Goal: Information Seeking & Learning: Learn about a topic

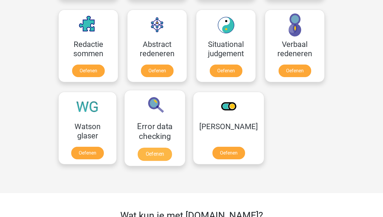
scroll to position [437, 0]
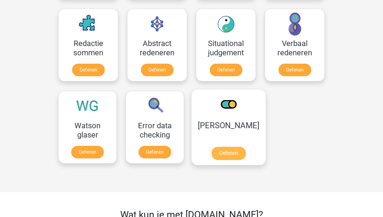
click at [220, 157] on link "Oefenen" at bounding box center [229, 153] width 34 height 13
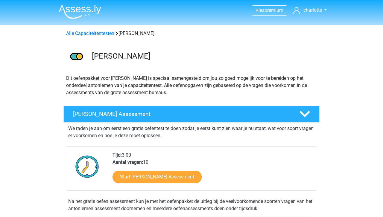
click at [181, 175] on link "Start [PERSON_NAME] Assessment" at bounding box center [156, 177] width 89 height 13
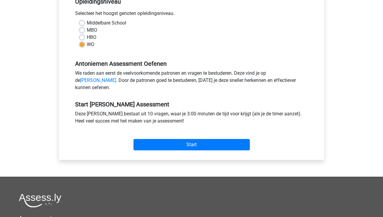
scroll to position [136, 0]
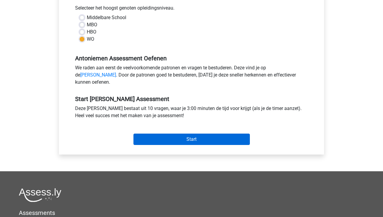
click at [177, 145] on input "Start" at bounding box center [191, 139] width 116 height 11
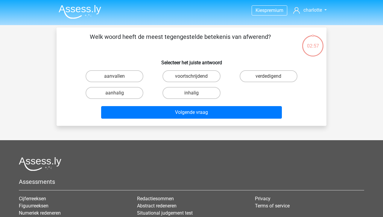
click at [126, 86] on div "aanhalig" at bounding box center [114, 93] width 77 height 17
click at [126, 91] on label "aanhalig" at bounding box center [115, 93] width 58 height 12
click at [118, 93] on input "aanhalig" at bounding box center [117, 95] width 4 height 4
radio input "true"
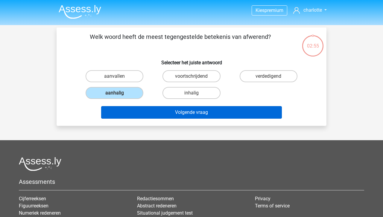
click at [165, 113] on button "Volgende vraag" at bounding box center [191, 112] width 181 height 13
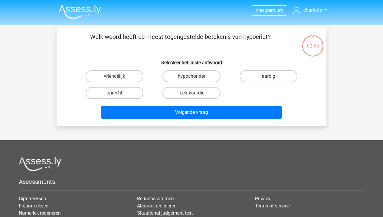
scroll to position [28, 0]
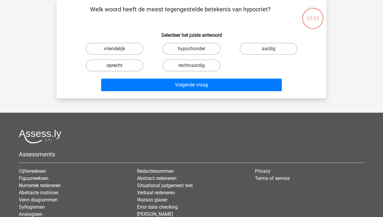
click at [130, 63] on label "oprecht" at bounding box center [115, 66] width 58 height 12
click at [118, 66] on input "oprecht" at bounding box center [117, 68] width 4 height 4
radio input "true"
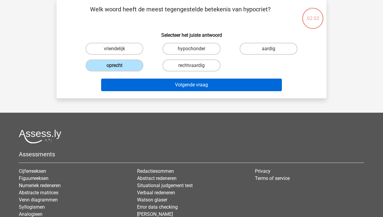
click at [162, 84] on button "Volgende vraag" at bounding box center [191, 85] width 181 height 13
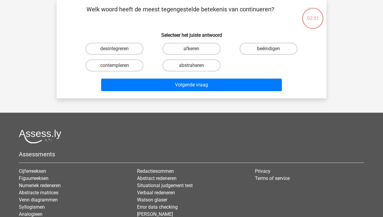
click at [271, 52] on input "beëindigen" at bounding box center [270, 51] width 4 height 4
radio input "true"
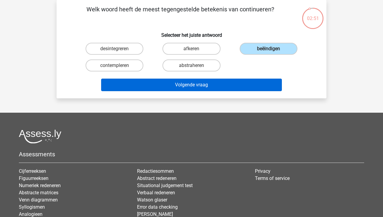
click at [226, 84] on button "Volgende vraag" at bounding box center [191, 85] width 181 height 13
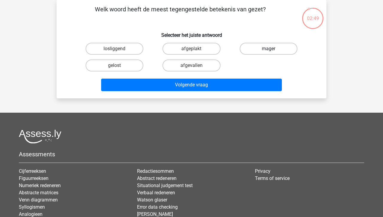
click at [267, 47] on label "mager" at bounding box center [269, 49] width 58 height 12
click at [268, 49] on input "mager" at bounding box center [270, 51] width 4 height 4
radio input "true"
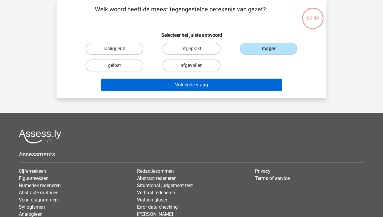
click at [205, 88] on button "Volgende vraag" at bounding box center [191, 85] width 181 height 13
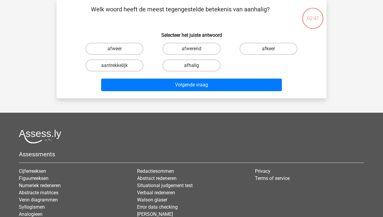
click at [190, 68] on label "afhalig" at bounding box center [191, 66] width 58 height 12
click at [191, 68] on input "afhalig" at bounding box center [193, 68] width 4 height 4
radio input "true"
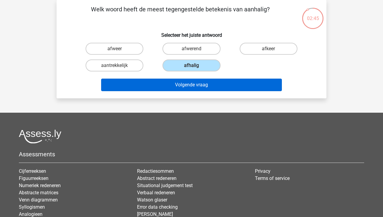
click at [194, 88] on button "Volgende vraag" at bounding box center [191, 85] width 181 height 13
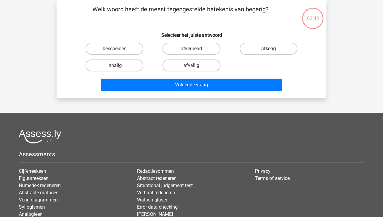
click at [262, 52] on label "afkerig" at bounding box center [269, 49] width 58 height 12
click at [268, 52] on input "afkerig" at bounding box center [270, 51] width 4 height 4
radio input "true"
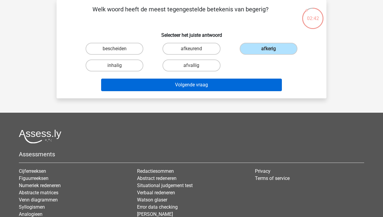
click at [211, 83] on button "Volgende vraag" at bounding box center [191, 85] width 181 height 13
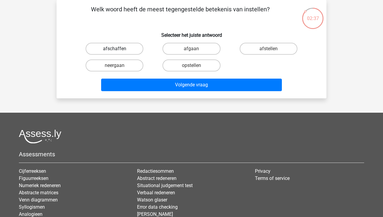
click at [136, 51] on label "afschaffen" at bounding box center [115, 49] width 58 height 12
click at [118, 51] on input "afschaffen" at bounding box center [117, 51] width 4 height 4
radio input "true"
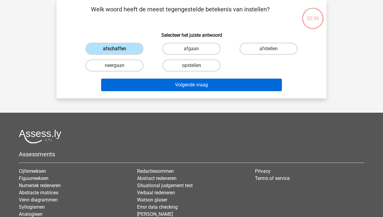
click at [173, 85] on button "Volgende vraag" at bounding box center [191, 85] width 181 height 13
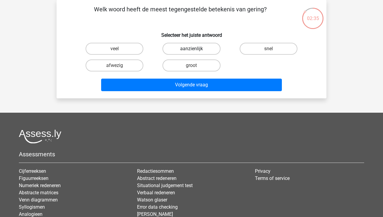
click at [195, 54] on label "aanzienlijk" at bounding box center [191, 49] width 58 height 12
click at [195, 53] on input "aanzienlijk" at bounding box center [193, 51] width 4 height 4
radio input "true"
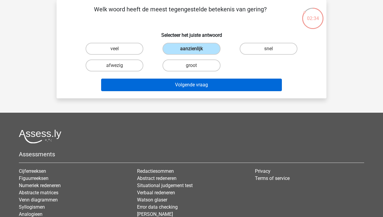
click at [195, 86] on button "Volgende vraag" at bounding box center [191, 85] width 181 height 13
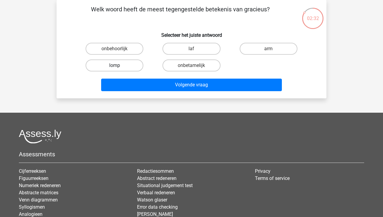
click at [131, 64] on label "lomp" at bounding box center [115, 66] width 58 height 12
click at [118, 66] on input "lomp" at bounding box center [117, 68] width 4 height 4
radio input "true"
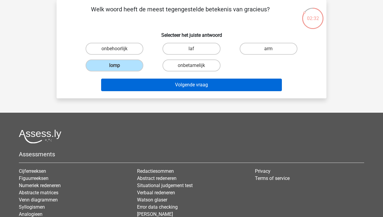
click at [166, 86] on button "Volgende vraag" at bounding box center [191, 85] width 181 height 13
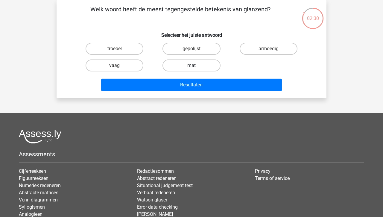
click at [190, 69] on label "mat" at bounding box center [191, 66] width 58 height 12
click at [191, 69] on input "mat" at bounding box center [193, 68] width 4 height 4
radio input "true"
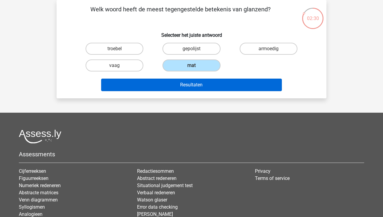
click at [190, 80] on button "Resultaten" at bounding box center [191, 85] width 181 height 13
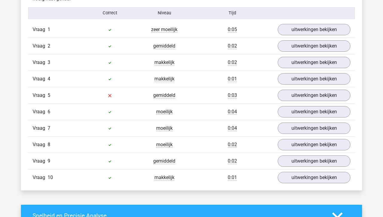
scroll to position [496, 0]
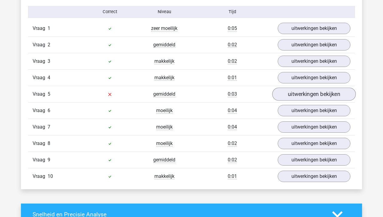
click at [300, 95] on link "uitwerkingen bekijken" at bounding box center [313, 94] width 83 height 13
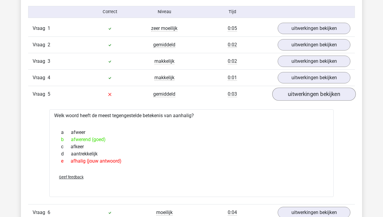
click at [301, 95] on link "uitwerkingen bekijken" at bounding box center [313, 94] width 83 height 13
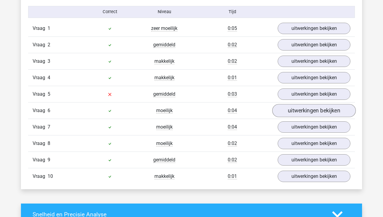
click at [301, 112] on link "uitwerkingen bekijken" at bounding box center [313, 110] width 83 height 13
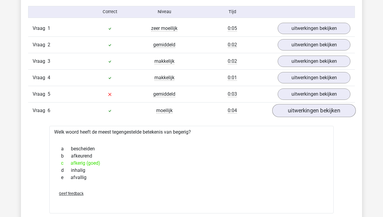
click at [302, 110] on link "uitwerkingen bekijken" at bounding box center [313, 110] width 83 height 13
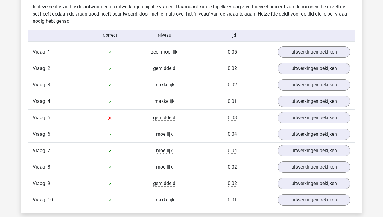
scroll to position [472, 0]
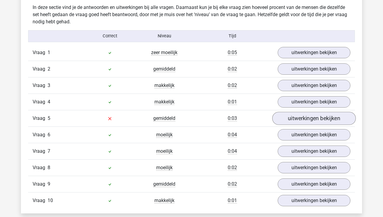
click at [290, 116] on link "uitwerkingen bekijken" at bounding box center [313, 118] width 83 height 13
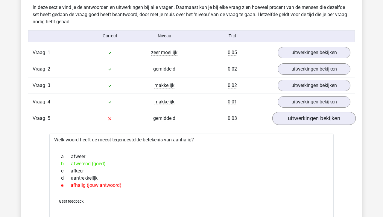
click at [290, 116] on link "uitwerkingen bekijken" at bounding box center [313, 118] width 83 height 13
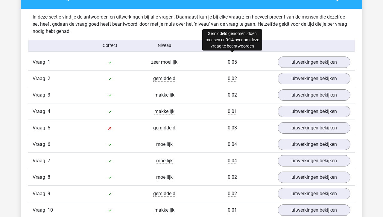
scroll to position [462, 0]
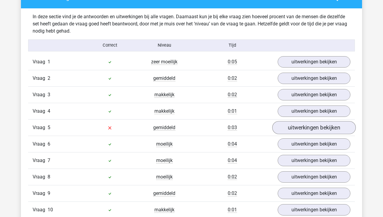
click at [299, 124] on link "uitwerkingen bekijken" at bounding box center [313, 127] width 83 height 13
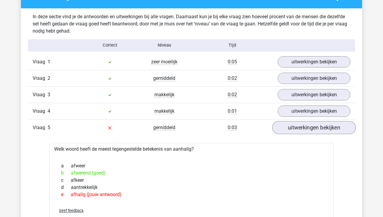
click at [300, 124] on link "uitwerkingen bekijken" at bounding box center [313, 127] width 83 height 13
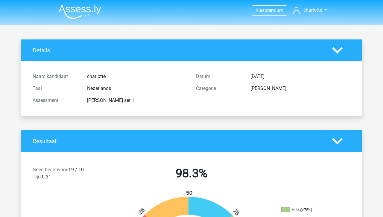
scroll to position [0, 0]
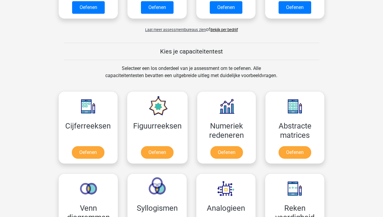
scroll to position [254, 0]
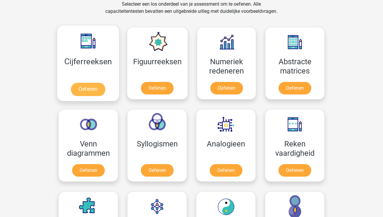
click at [90, 89] on link "Oefenen" at bounding box center [88, 89] width 34 height 13
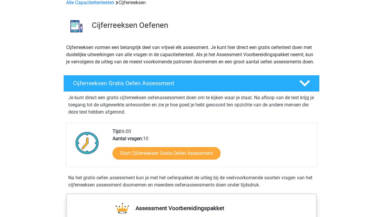
scroll to position [41, 0]
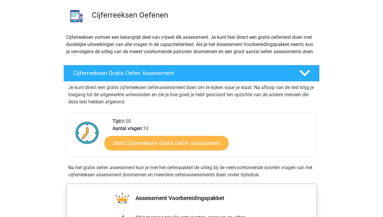
click at [161, 150] on link "Start Cijferreeksen Gratis Oefen Assessment" at bounding box center [166, 143] width 124 height 14
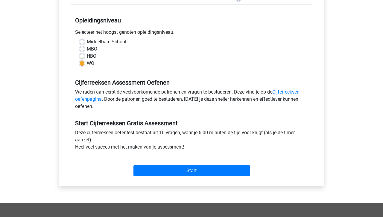
scroll to position [113, 0]
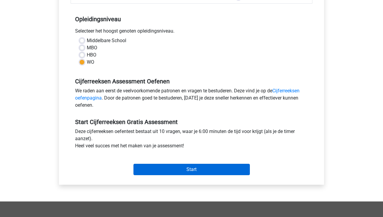
click at [178, 171] on input "Start" at bounding box center [191, 169] width 116 height 11
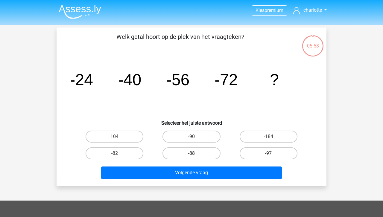
click at [185, 149] on label "-88" at bounding box center [191, 154] width 58 height 12
click at [191, 153] on input "-88" at bounding box center [193, 155] width 4 height 4
radio input "true"
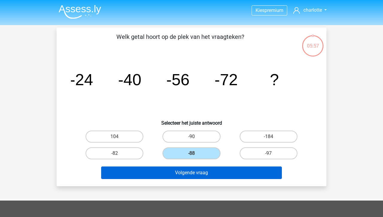
click at [194, 169] on button "Volgende vraag" at bounding box center [191, 173] width 181 height 13
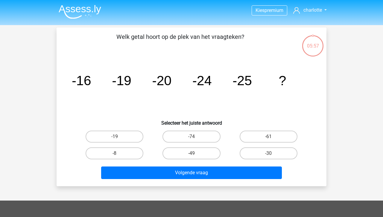
scroll to position [28, 0]
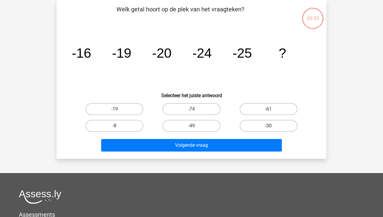
click at [273, 122] on label "-30" at bounding box center [269, 126] width 58 height 12
click at [272, 126] on input "-30" at bounding box center [270, 128] width 4 height 4
radio input "true"
click at [215, 152] on div "Volgende vraag" at bounding box center [191, 146] width 231 height 15
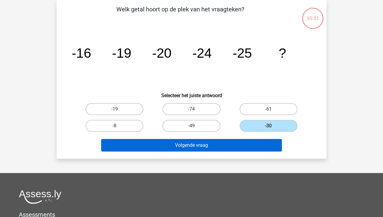
click at [221, 144] on button "Volgende vraag" at bounding box center [191, 145] width 181 height 13
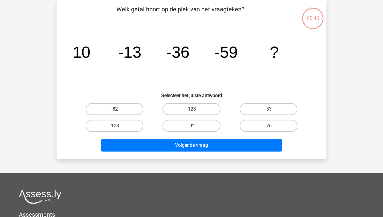
click at [117, 108] on label "-82" at bounding box center [115, 109] width 58 height 12
click at [117, 109] on input "-82" at bounding box center [117, 111] width 4 height 4
radio input "true"
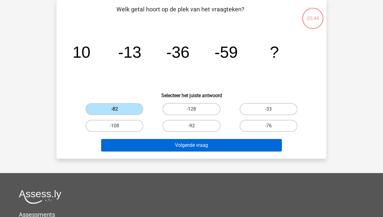
click at [164, 144] on button "Volgende vraag" at bounding box center [191, 145] width 181 height 13
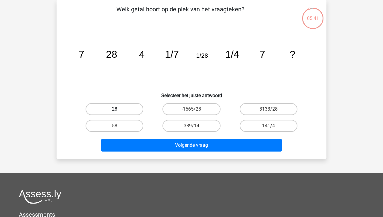
click at [128, 110] on label "28" at bounding box center [115, 109] width 58 height 12
click at [118, 110] on input "28" at bounding box center [117, 111] width 4 height 4
radio input "true"
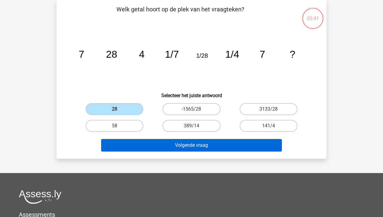
click at [174, 149] on button "Volgende vraag" at bounding box center [191, 145] width 181 height 13
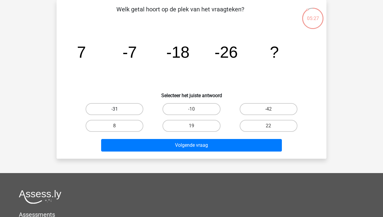
click at [129, 110] on label "-31" at bounding box center [115, 109] width 58 height 12
click at [118, 110] on input "-31" at bounding box center [117, 111] width 4 height 4
radio input "true"
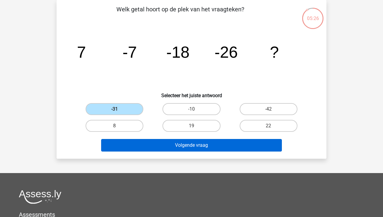
click at [179, 146] on button "Volgende vraag" at bounding box center [191, 145] width 181 height 13
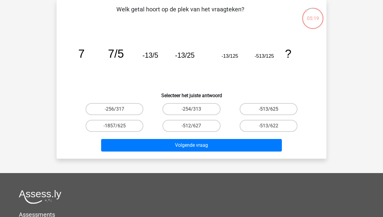
click at [255, 107] on label "-513/625" at bounding box center [269, 109] width 58 height 12
click at [268, 109] on input "-513/625" at bounding box center [270, 111] width 4 height 4
radio input "true"
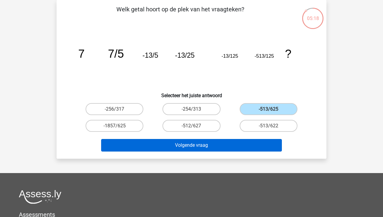
click at [245, 147] on button "Volgende vraag" at bounding box center [191, 145] width 181 height 13
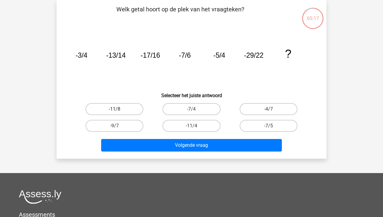
drag, startPoint x: 138, startPoint y: 109, endPoint x: 141, endPoint y: 112, distance: 4.2
click at [138, 109] on label "-11/8" at bounding box center [115, 109] width 58 height 12
click at [118, 109] on input "-11/8" at bounding box center [117, 111] width 4 height 4
radio input "true"
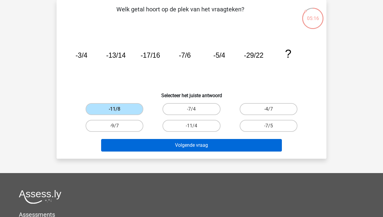
click at [170, 146] on button "Volgende vraag" at bounding box center [191, 145] width 181 height 13
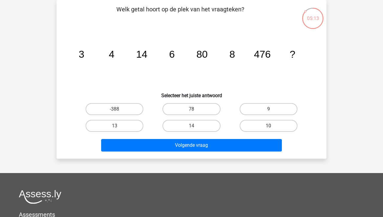
click at [281, 122] on label "10" at bounding box center [269, 126] width 58 height 12
click at [272, 126] on input "10" at bounding box center [270, 128] width 4 height 4
radio input "true"
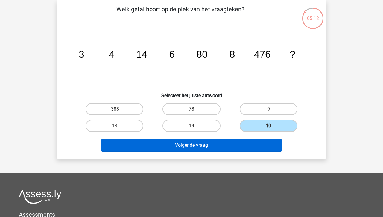
click at [248, 141] on button "Volgende vraag" at bounding box center [191, 145] width 181 height 13
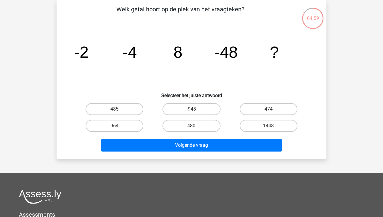
click at [208, 127] on label "480" at bounding box center [191, 126] width 58 height 12
click at [195, 127] on input "480" at bounding box center [193, 128] width 4 height 4
radio input "true"
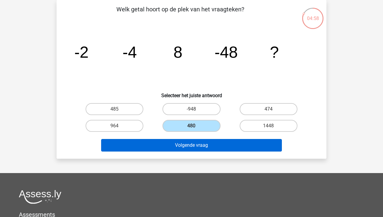
click at [209, 148] on button "Volgende vraag" at bounding box center [191, 145] width 181 height 13
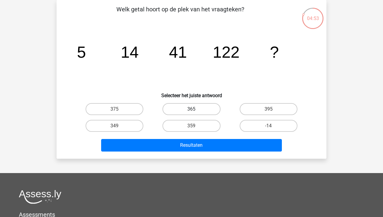
click at [206, 107] on label "365" at bounding box center [191, 109] width 58 height 12
click at [195, 109] on input "365" at bounding box center [193, 111] width 4 height 4
radio input "true"
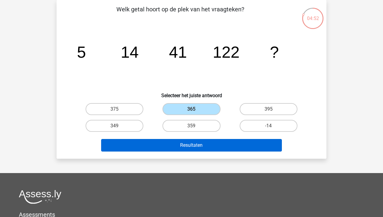
click at [225, 145] on button "Resultaten" at bounding box center [191, 145] width 181 height 13
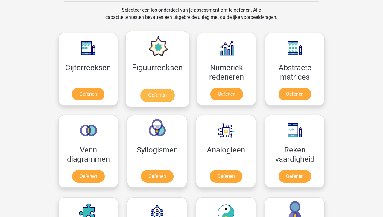
scroll to position [249, 0]
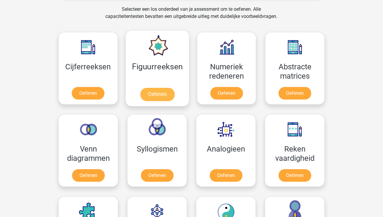
click at [162, 94] on link "Oefenen" at bounding box center [157, 94] width 34 height 13
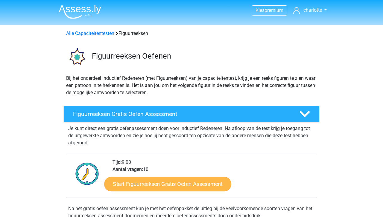
click at [180, 184] on link "Start Figuurreeksen Gratis Oefen Assessment" at bounding box center [167, 184] width 127 height 14
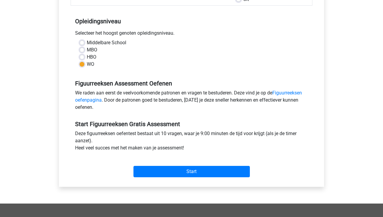
scroll to position [114, 0]
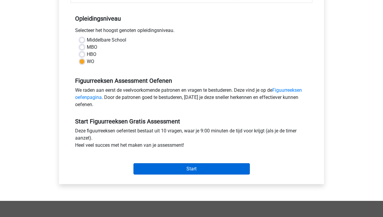
click at [182, 170] on input "Start" at bounding box center [191, 168] width 116 height 11
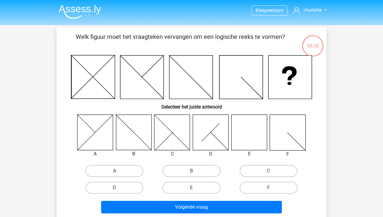
scroll to position [23, 0]
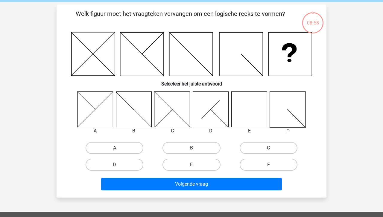
click at [190, 165] on label "E" at bounding box center [191, 165] width 58 height 12
click at [191, 165] on input "E" at bounding box center [193, 167] width 4 height 4
radio input "true"
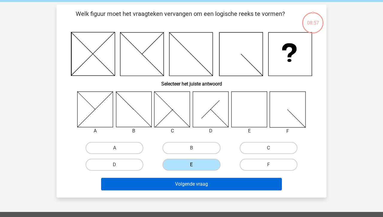
click at [203, 185] on button "Volgende vraag" at bounding box center [191, 184] width 181 height 13
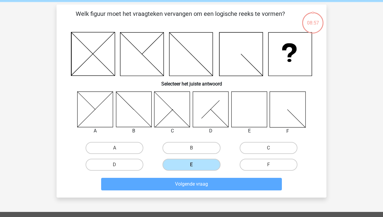
scroll to position [28, 0]
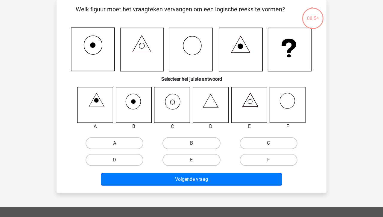
click at [265, 146] on label "C" at bounding box center [269, 143] width 58 height 12
click at [268, 146] on input "C" at bounding box center [270, 145] width 4 height 4
radio input "true"
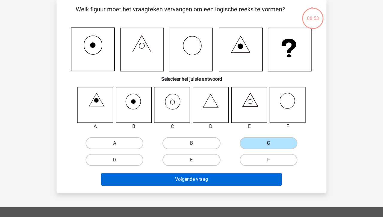
click at [223, 180] on button "Volgende vraag" at bounding box center [191, 179] width 181 height 13
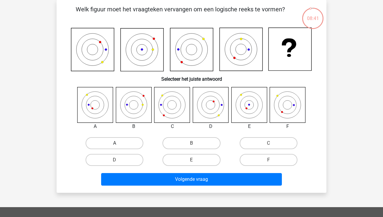
click at [120, 144] on label "A" at bounding box center [115, 143] width 58 height 12
click at [118, 144] on input "A" at bounding box center [117, 145] width 4 height 4
radio input "true"
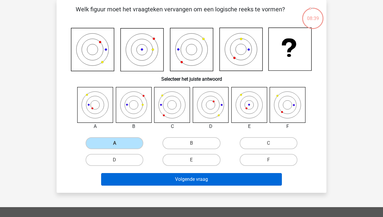
click at [158, 178] on button "Volgende vraag" at bounding box center [191, 179] width 181 height 13
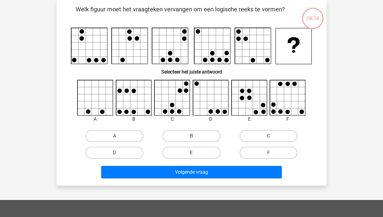
click at [272, 154] on input "F" at bounding box center [270, 155] width 4 height 4
radio input "true"
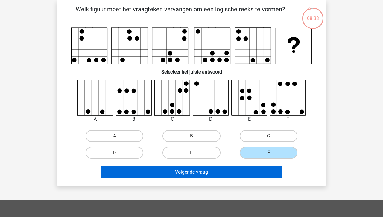
click at [235, 174] on button "Volgende vraag" at bounding box center [191, 172] width 181 height 13
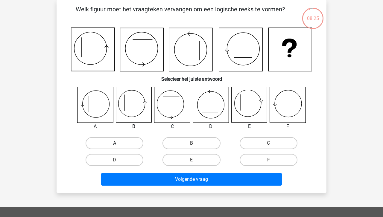
click at [108, 142] on label "A" at bounding box center [115, 143] width 58 height 12
click at [115, 143] on input "A" at bounding box center [117, 145] width 4 height 4
radio input "true"
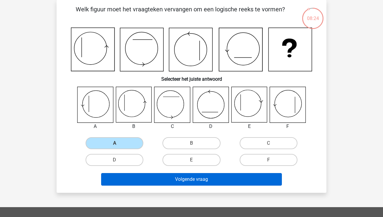
click at [165, 177] on button "Volgende vraag" at bounding box center [191, 179] width 181 height 13
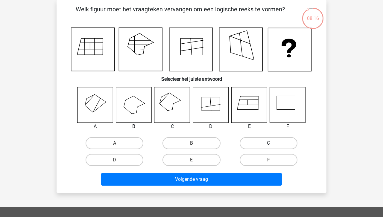
click at [250, 145] on label "C" at bounding box center [269, 143] width 58 height 12
click at [268, 145] on input "C" at bounding box center [270, 145] width 4 height 4
radio input "true"
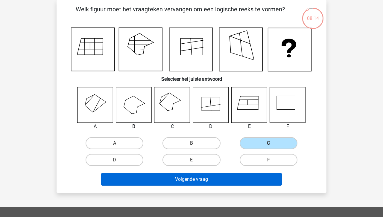
click at [185, 180] on button "Volgende vraag" at bounding box center [191, 179] width 181 height 13
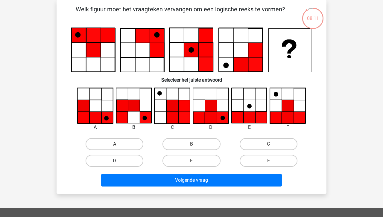
click at [128, 160] on label "D" at bounding box center [115, 161] width 58 height 12
click at [118, 161] on input "D" at bounding box center [117, 163] width 4 height 4
radio input "true"
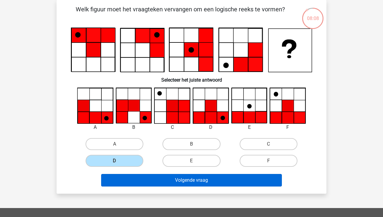
click at [162, 184] on button "Volgende vraag" at bounding box center [191, 180] width 181 height 13
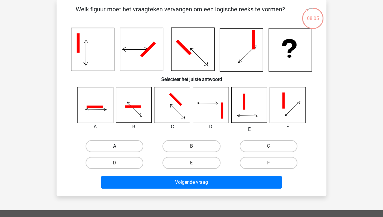
click at [120, 149] on label "A" at bounding box center [115, 146] width 58 height 12
click at [118, 149] on input "A" at bounding box center [117, 148] width 4 height 4
radio input "true"
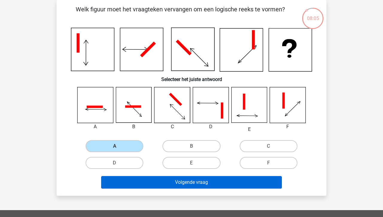
click at [155, 183] on button "Volgende vraag" at bounding box center [191, 182] width 181 height 13
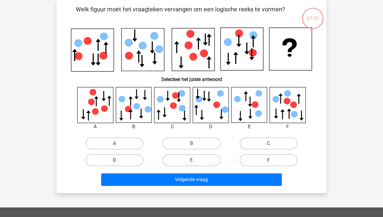
click at [133, 161] on label "D" at bounding box center [115, 160] width 58 height 12
click at [118, 161] on input "D" at bounding box center [117, 162] width 4 height 4
radio input "true"
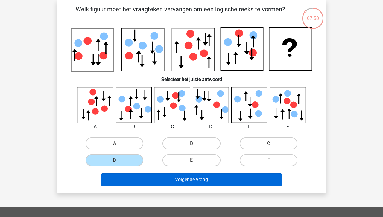
click at [166, 181] on button "Volgende vraag" at bounding box center [191, 180] width 181 height 13
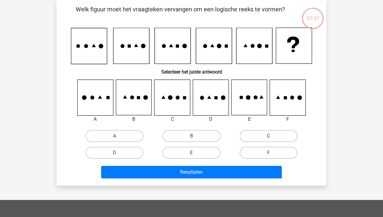
click at [256, 138] on label "C" at bounding box center [269, 136] width 58 height 12
click at [268, 138] on input "C" at bounding box center [270, 138] width 4 height 4
radio input "true"
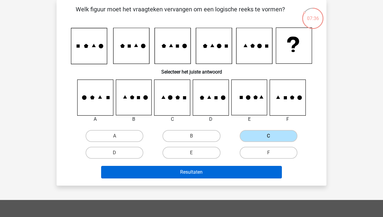
click at [216, 167] on button "Resultaten" at bounding box center [191, 172] width 181 height 13
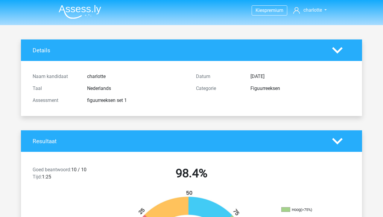
click at [77, 12] on img at bounding box center [80, 12] width 42 height 14
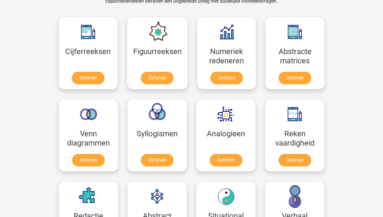
scroll to position [267, 0]
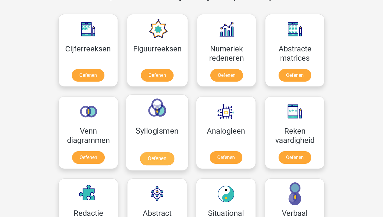
click at [153, 158] on link "Oefenen" at bounding box center [157, 158] width 34 height 13
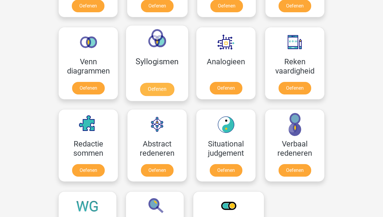
scroll to position [337, 0]
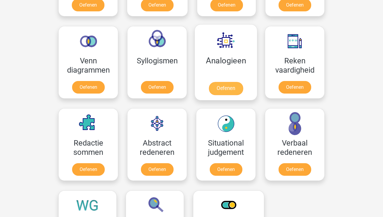
click at [219, 83] on link "Oefenen" at bounding box center [226, 88] width 34 height 13
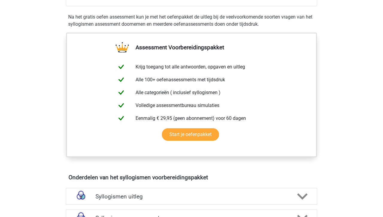
scroll to position [32, 0]
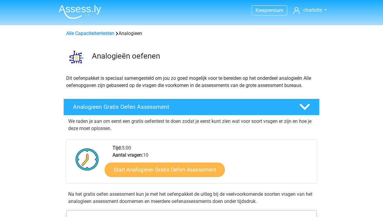
click at [165, 171] on link "Start Analogieen Gratis Oefen Assessment" at bounding box center [165, 169] width 120 height 14
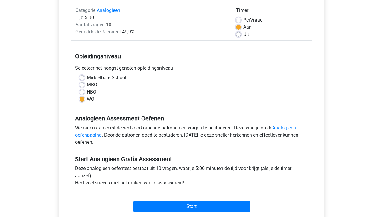
scroll to position [78, 0]
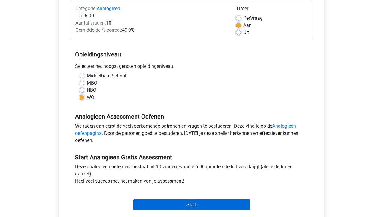
click at [181, 207] on input "Start" at bounding box center [191, 204] width 116 height 11
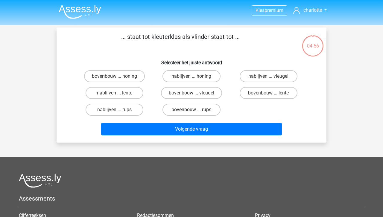
click at [207, 110] on label "bovenbouw ... rups" at bounding box center [191, 110] width 58 height 12
click at [195, 110] on input "bovenbouw ... rups" at bounding box center [193, 112] width 4 height 4
radio input "true"
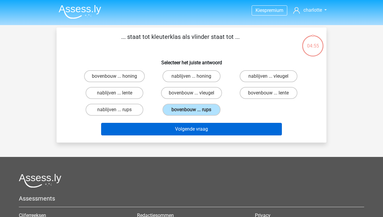
click at [206, 128] on button "Volgende vraag" at bounding box center [191, 129] width 181 height 13
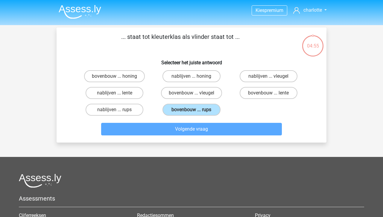
scroll to position [28, 0]
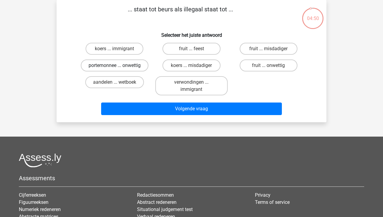
click at [136, 61] on label "portemonnee ... onwettig" at bounding box center [115, 66] width 68 height 12
click at [118, 66] on input "portemonnee ... onwettig" at bounding box center [117, 68] width 4 height 4
radio input "true"
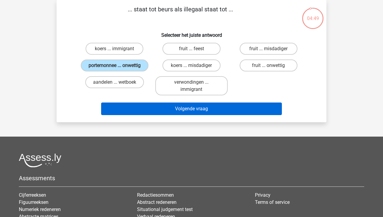
click at [189, 115] on button "Volgende vraag" at bounding box center [191, 109] width 181 height 13
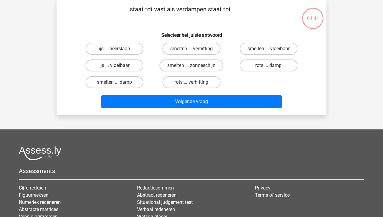
click at [257, 46] on label "smelten ... vloeibaar" at bounding box center [269, 49] width 58 height 12
click at [268, 49] on input "smelten ... vloeibaar" at bounding box center [270, 51] width 4 height 4
radio input "true"
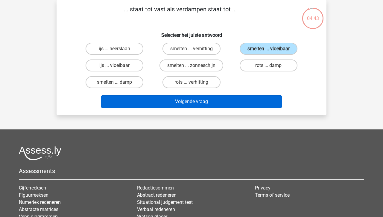
click at [226, 103] on button "Volgende vraag" at bounding box center [191, 101] width 181 height 13
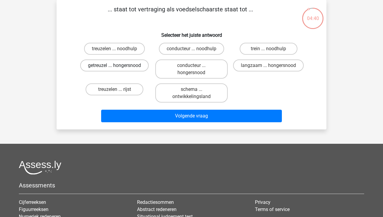
click at [125, 68] on label "getreuzel ... hongersnood" at bounding box center [114, 66] width 69 height 12
click at [118, 68] on input "getreuzel ... hongersnood" at bounding box center [117, 68] width 4 height 4
radio input "true"
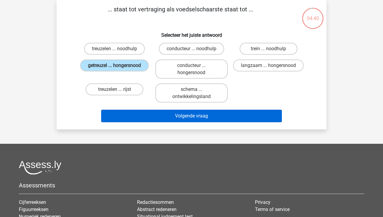
click at [154, 113] on button "Volgende vraag" at bounding box center [191, 116] width 181 height 13
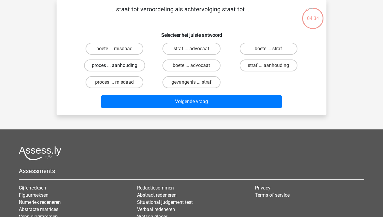
click at [134, 70] on label "proces ... aanhouding" at bounding box center [114, 66] width 61 height 12
click at [118, 69] on input "proces ... aanhouding" at bounding box center [117, 68] width 4 height 4
radio input "true"
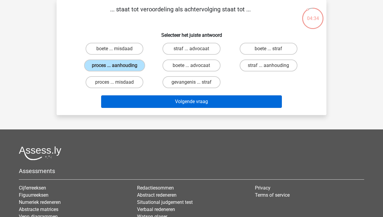
click at [160, 100] on button "Volgende vraag" at bounding box center [191, 101] width 181 height 13
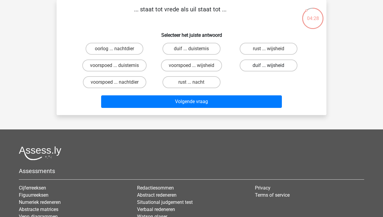
click at [257, 63] on label "duif ... wijsheid" at bounding box center [269, 66] width 58 height 12
click at [268, 66] on input "duif ... wijsheid" at bounding box center [270, 68] width 4 height 4
radio input "true"
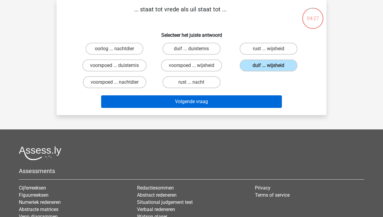
click at [221, 104] on button "Volgende vraag" at bounding box center [191, 101] width 181 height 13
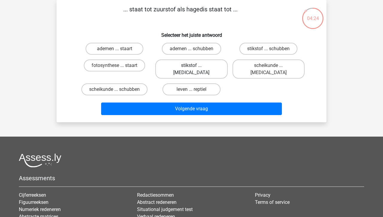
click at [183, 68] on label "stikstof ... krokodil" at bounding box center [191, 69] width 72 height 19
click at [191, 68] on input "stikstof ... krokodil" at bounding box center [193, 68] width 4 height 4
radio input "true"
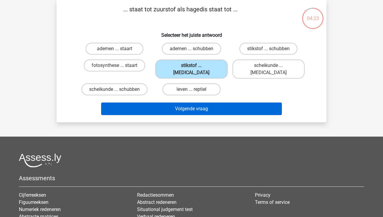
click at [186, 103] on button "Volgende vraag" at bounding box center [191, 109] width 181 height 13
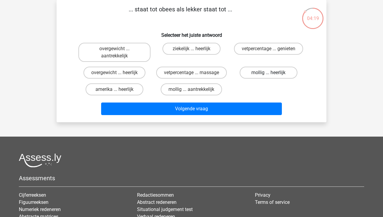
click at [256, 75] on label "mollig ... heerlijk" at bounding box center [269, 73] width 58 height 12
click at [268, 75] on input "mollig ... heerlijk" at bounding box center [270, 75] width 4 height 4
radio input "true"
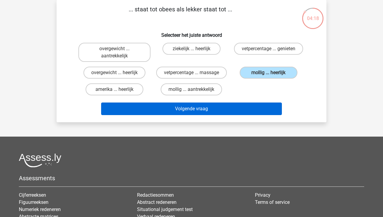
click at [229, 110] on button "Volgende vraag" at bounding box center [191, 109] width 181 height 13
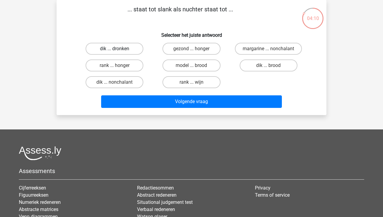
click at [122, 52] on label "dik ... dronken" at bounding box center [115, 49] width 58 height 12
click at [118, 52] on input "dik ... dronken" at bounding box center [117, 51] width 4 height 4
radio input "true"
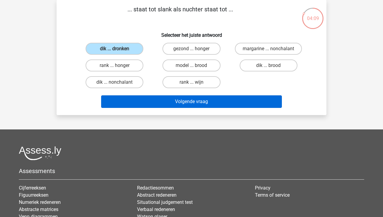
click at [164, 101] on button "Volgende vraag" at bounding box center [191, 101] width 181 height 13
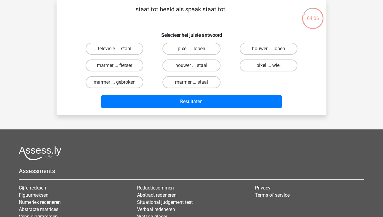
click at [261, 68] on label "pixel ... wiel" at bounding box center [269, 66] width 58 height 12
click at [268, 68] on input "pixel ... wiel" at bounding box center [270, 68] width 4 height 4
radio input "true"
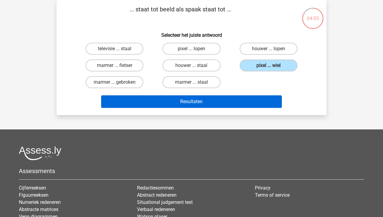
click at [256, 101] on button "Resultaten" at bounding box center [191, 101] width 181 height 13
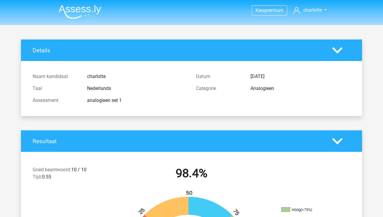
click at [85, 10] on img at bounding box center [80, 12] width 42 height 14
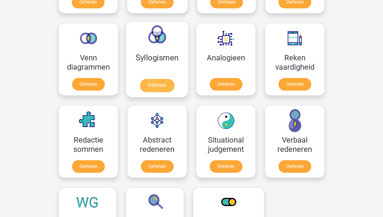
scroll to position [340, 0]
